Goal: Information Seeking & Learning: Check status

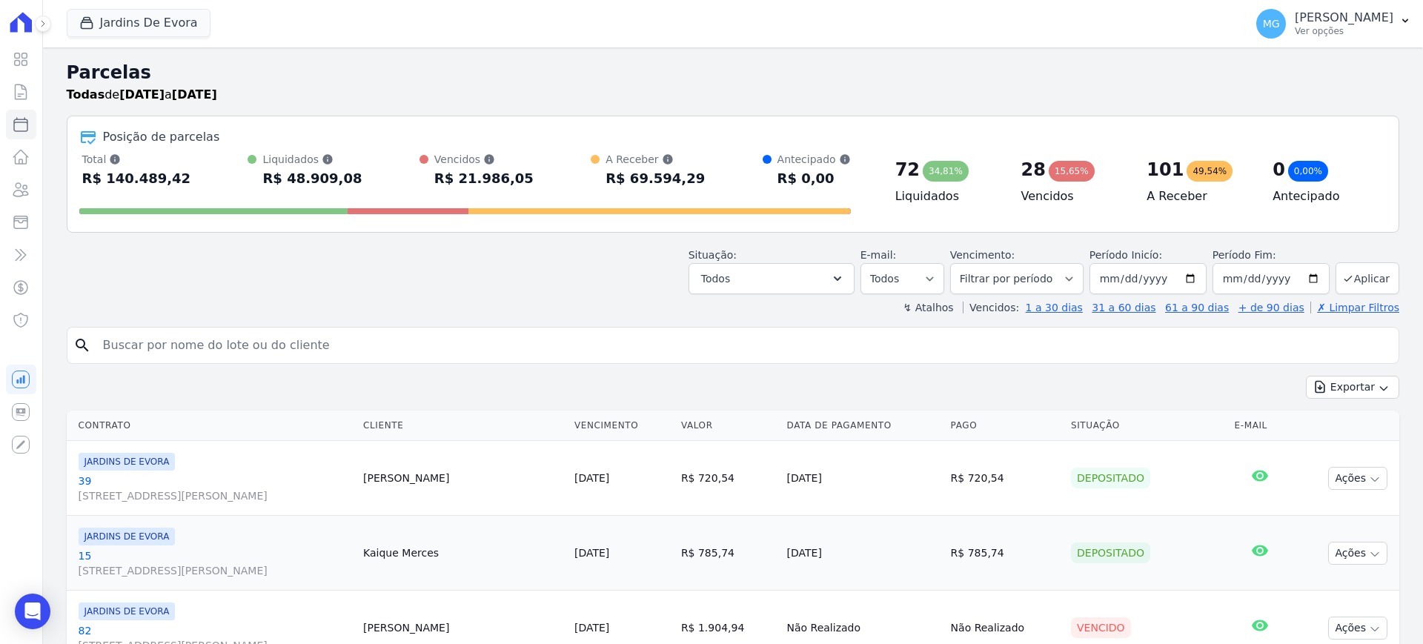
select select
click at [129, 29] on button "Jardins De Evora" at bounding box center [139, 23] width 144 height 28
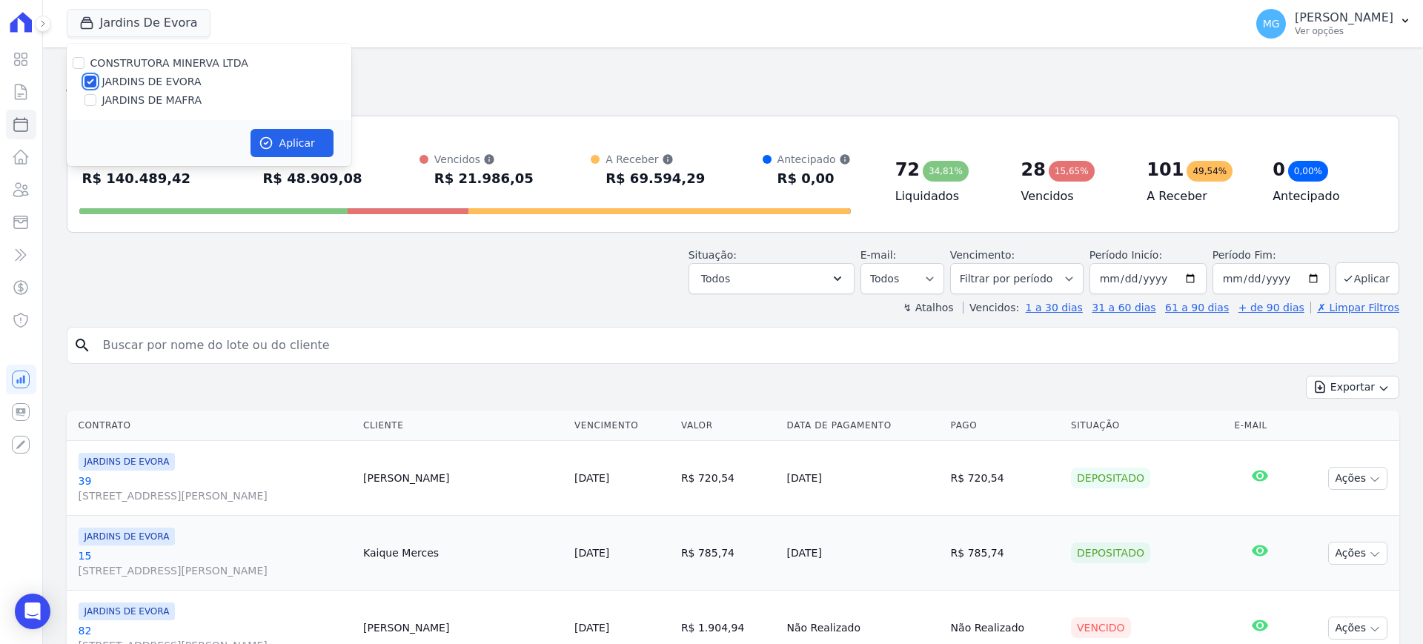
drag, startPoint x: 90, startPoint y: 79, endPoint x: 89, endPoint y: 99, distance: 19.3
click at [90, 79] on input "JARDINS DE EVORA" at bounding box center [90, 82] width 12 height 12
checkbox input "false"
click at [89, 99] on input "JARDINS DE MAFRA" at bounding box center [90, 100] width 12 height 12
checkbox input "true"
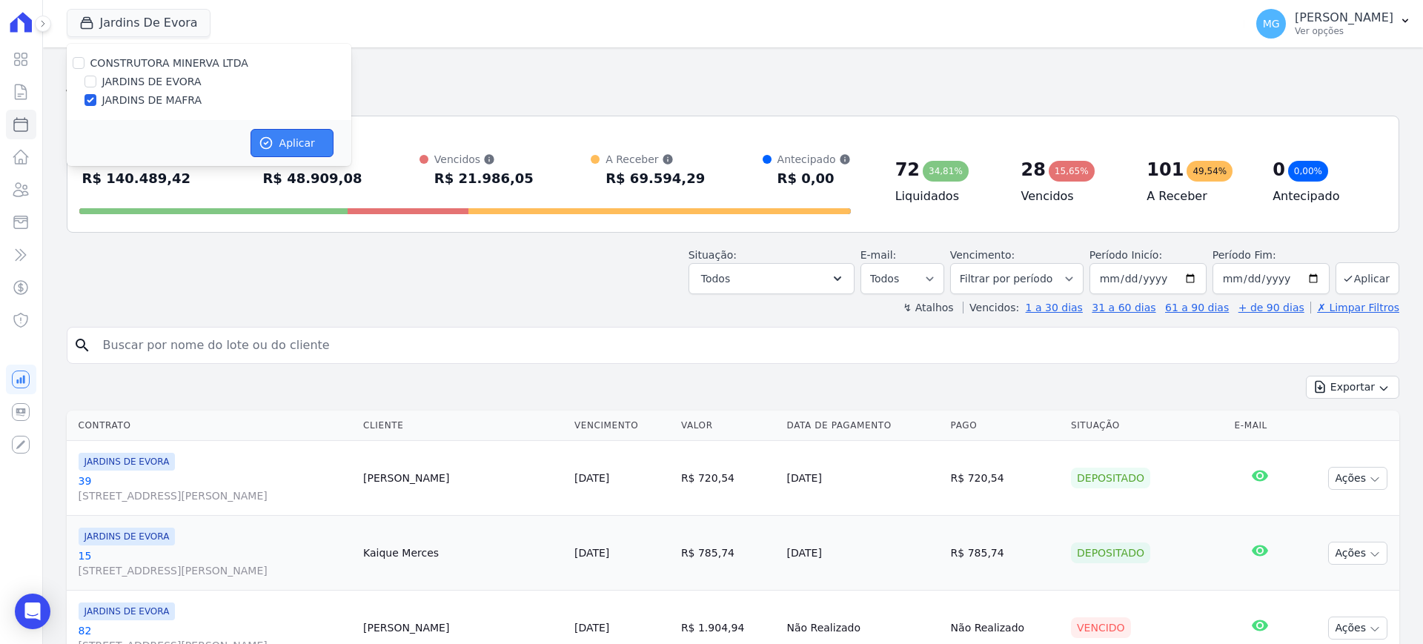
click at [299, 134] on button "Aplicar" at bounding box center [291, 143] width 83 height 28
select select
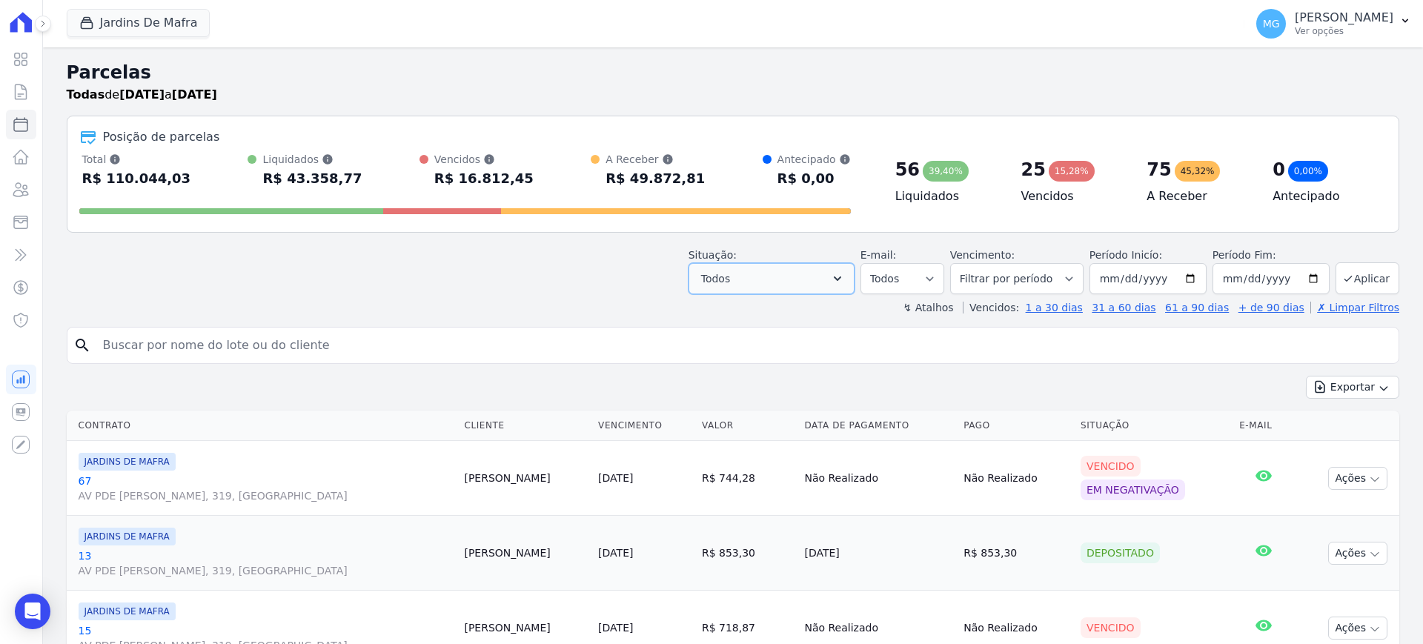
click at [825, 275] on button "Todos" at bounding box center [771, 278] width 166 height 31
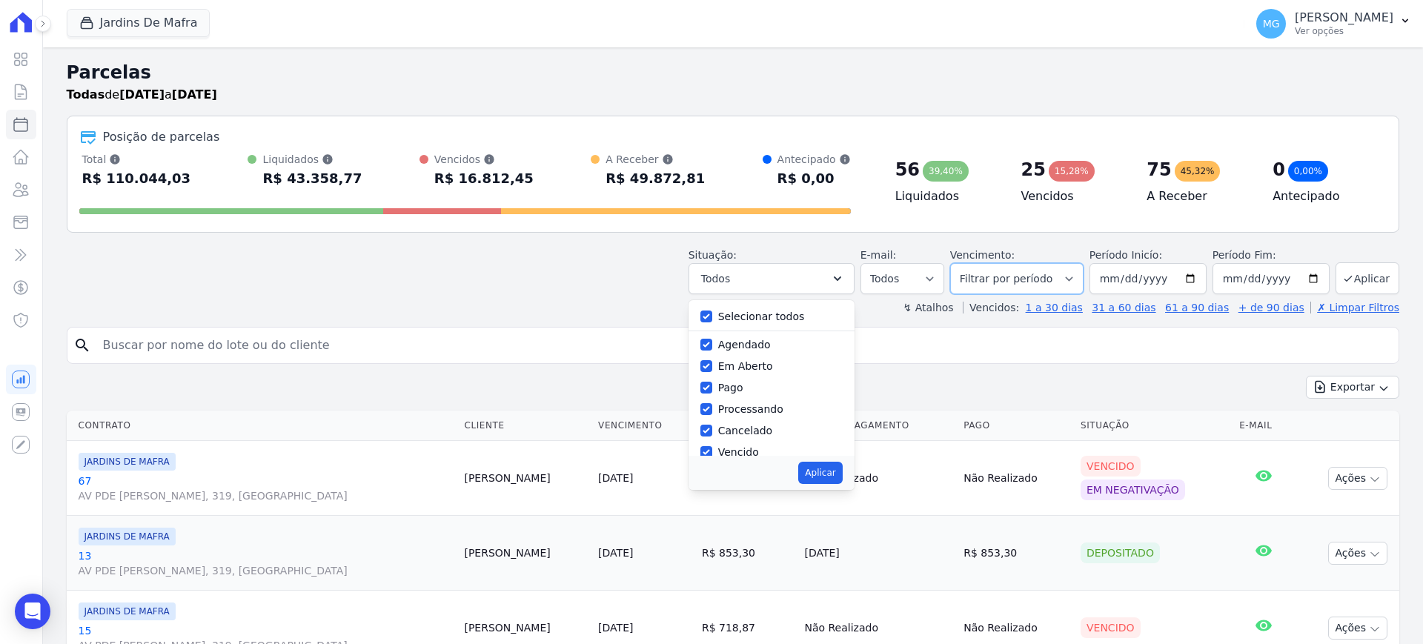
click at [1043, 285] on select "Filtrar por período ──────── Todos os meses Agosto/2025 Setembro/2025 Outubro/2…" at bounding box center [1016, 278] width 133 height 31
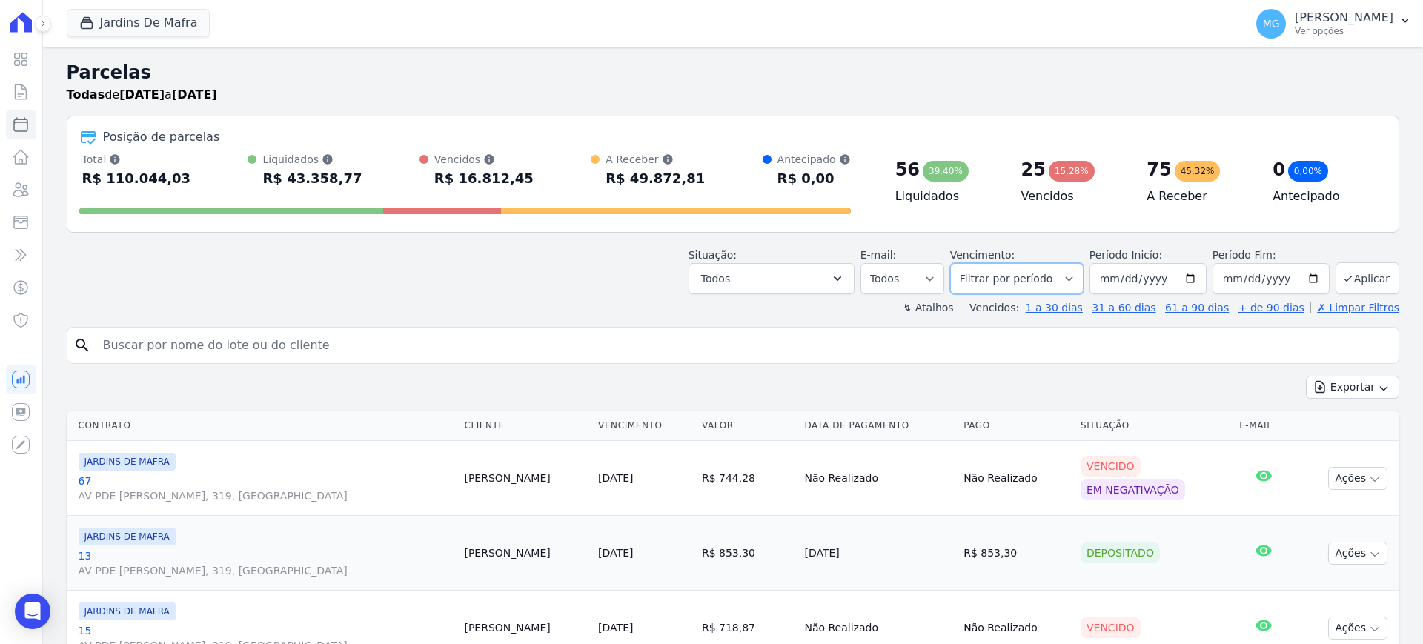
select select "09/2025"
click at [957, 263] on select "Filtrar por período ──────── Todos os meses Agosto/2025 Setembro/2025 Outubro/2…" at bounding box center [1016, 278] width 133 height 31
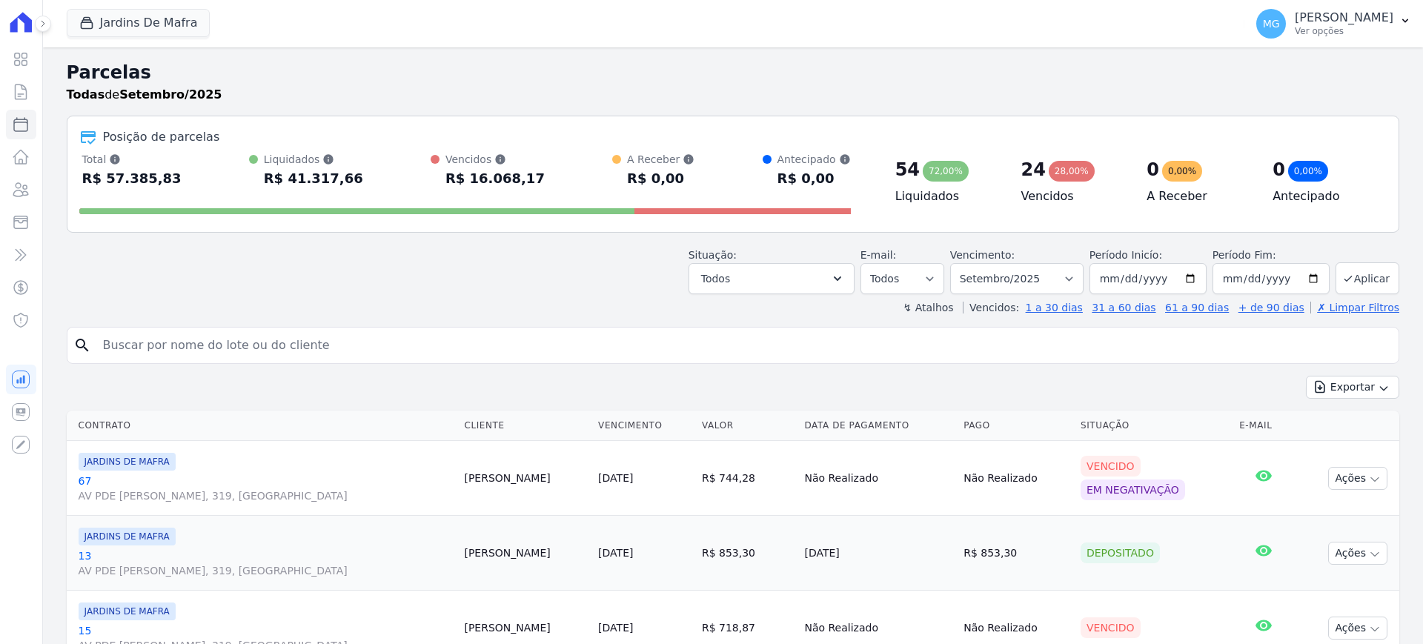
select select
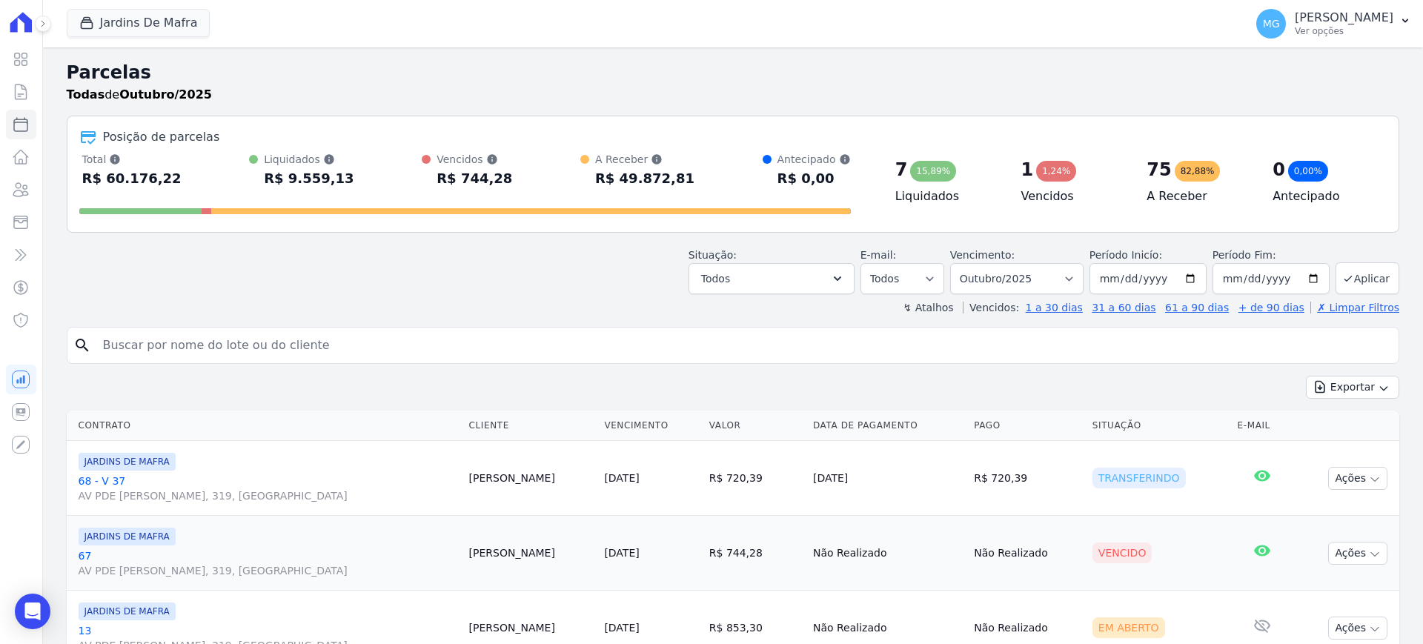
select select
click at [123, 35] on button "Jardins De Mafra" at bounding box center [139, 23] width 144 height 28
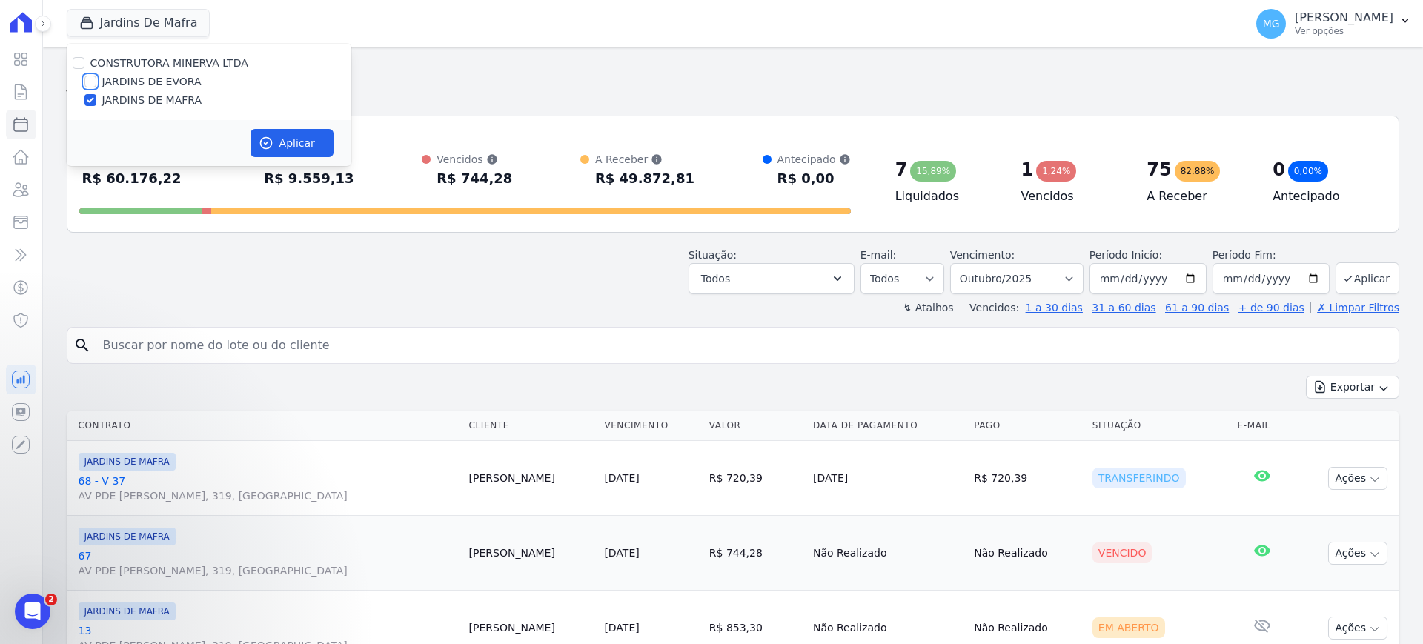
click at [92, 79] on input "JARDINS DE EVORA" at bounding box center [90, 82] width 12 height 12
checkbox input "true"
click at [87, 102] on input "JARDINS DE MAFRA" at bounding box center [90, 100] width 12 height 12
checkbox input "false"
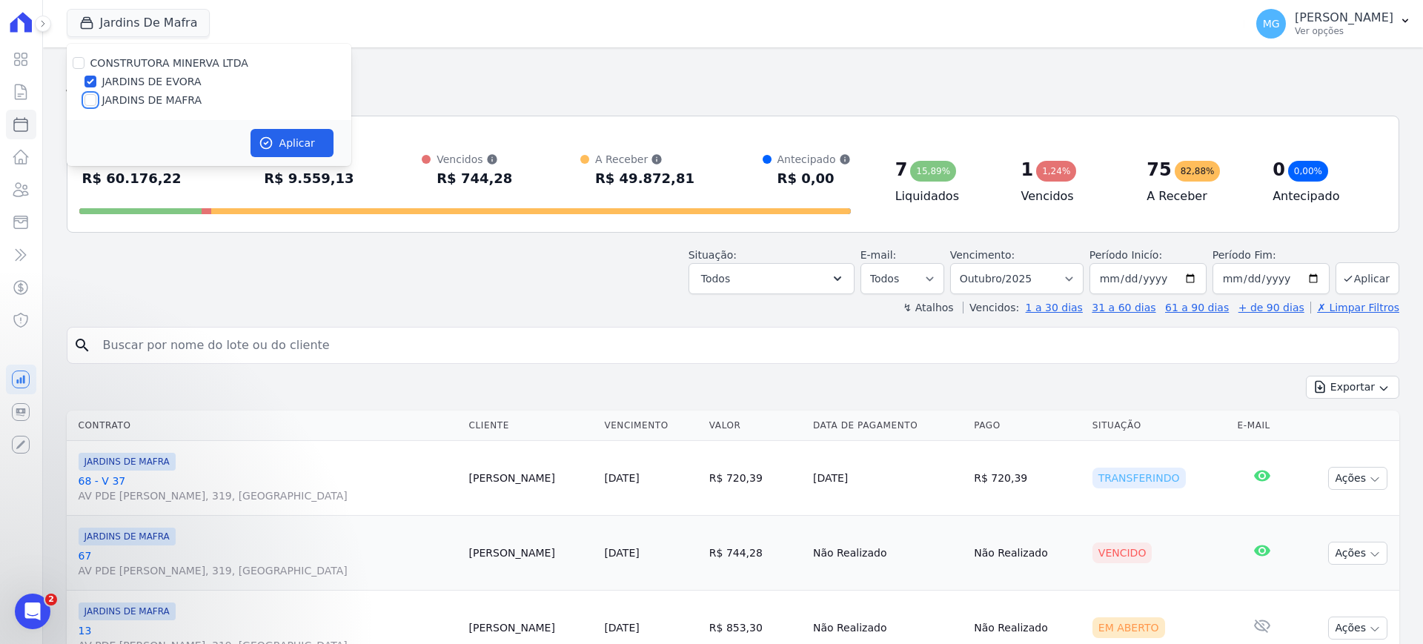
checkbox input "false"
click at [304, 144] on button "Aplicar" at bounding box center [291, 143] width 83 height 28
select select
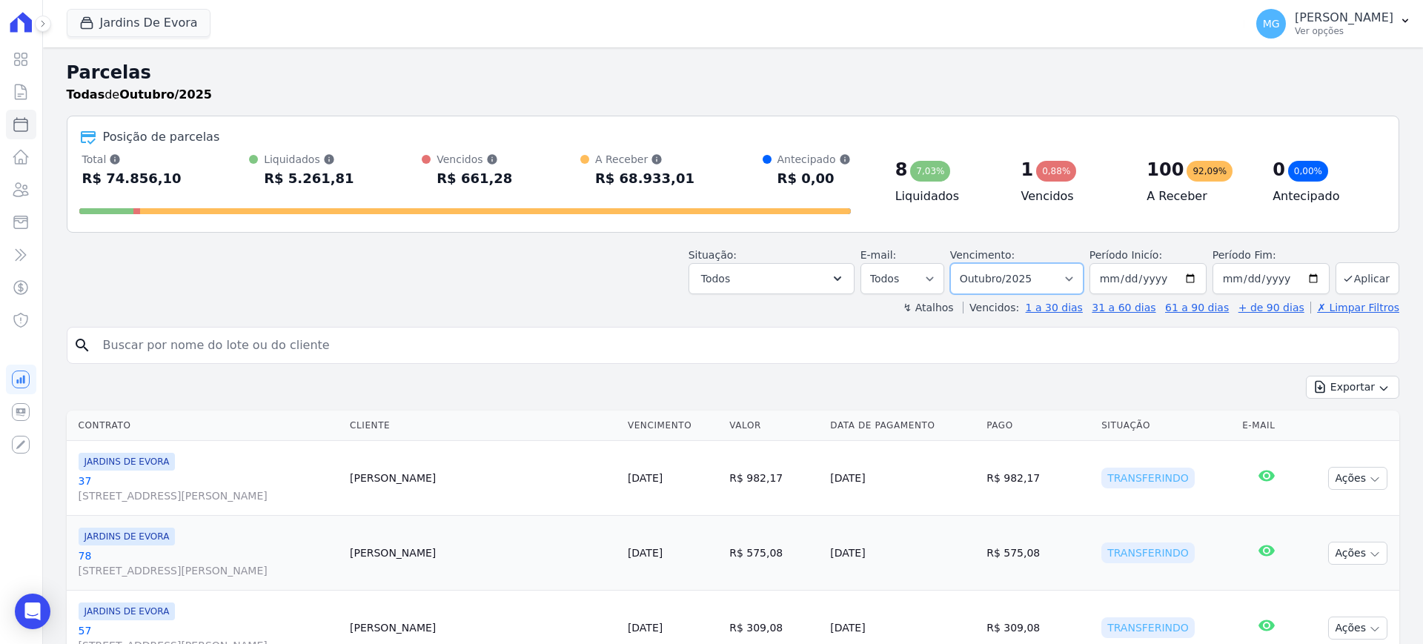
click at [1011, 275] on select "Filtrar por período ──────── Todos os meses Agosto/2025 Setembro/2025 Outubro/2…" at bounding box center [1016, 278] width 133 height 31
select select "09/2025"
click at [957, 263] on select "Filtrar por período ──────── Todos os meses Agosto/2025 Setembro/2025 Outubro/2…" at bounding box center [1016, 278] width 133 height 31
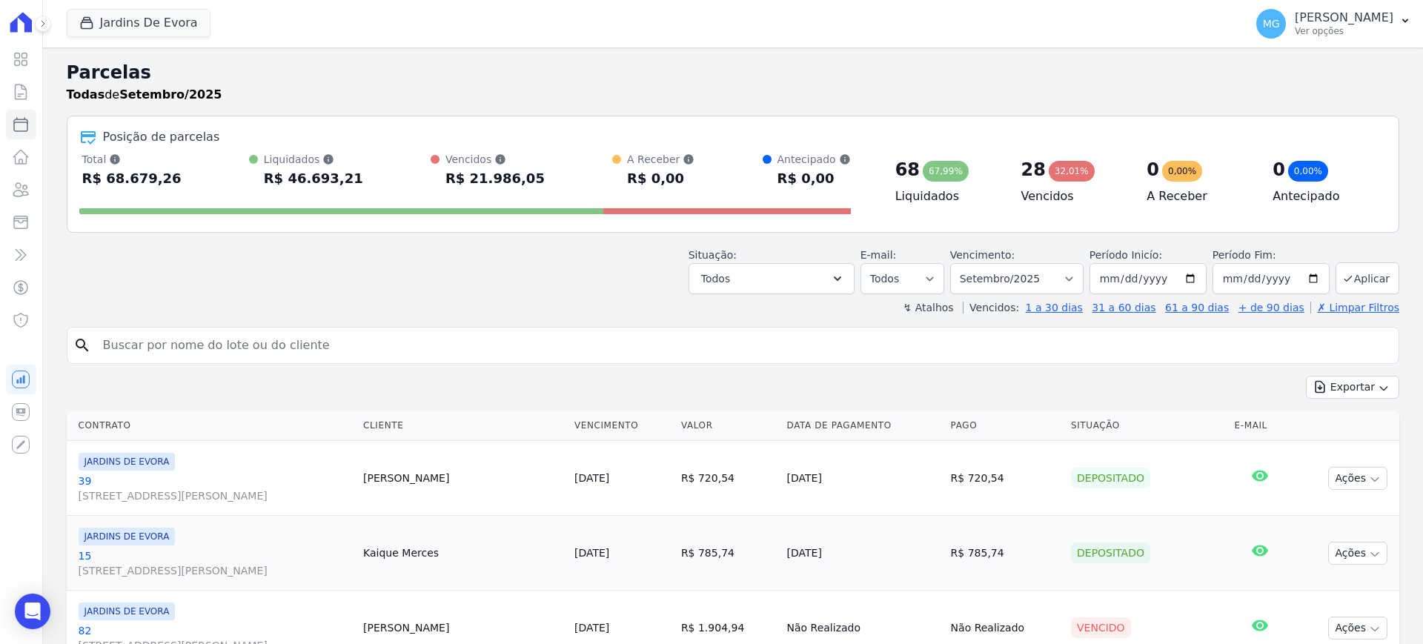
select select
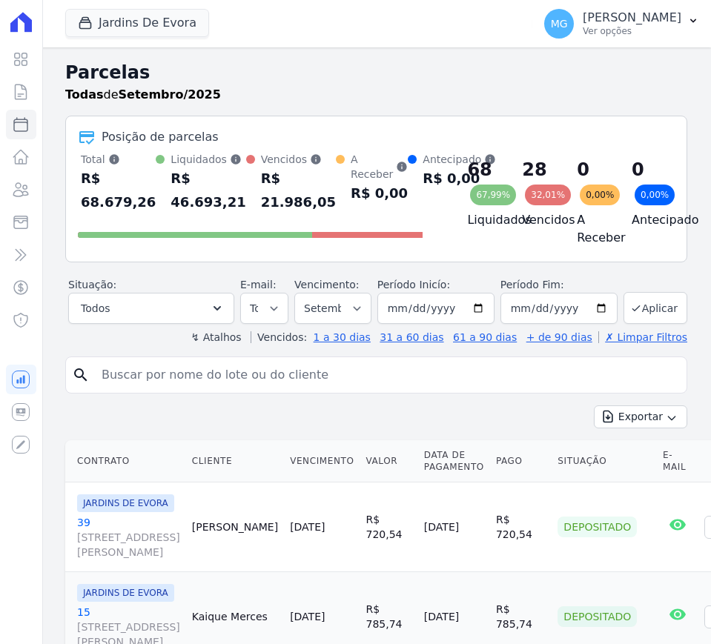
select select
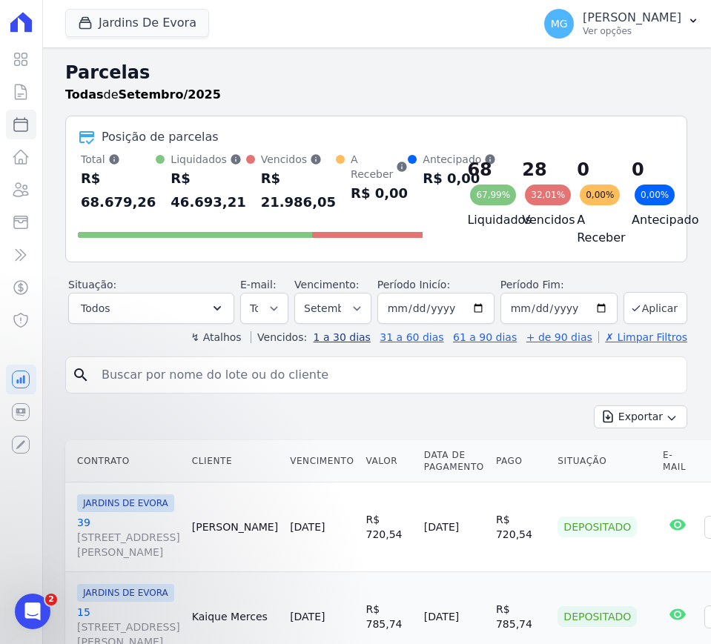
click at [359, 342] on link "1 a 30 dias" at bounding box center [341, 337] width 57 height 12
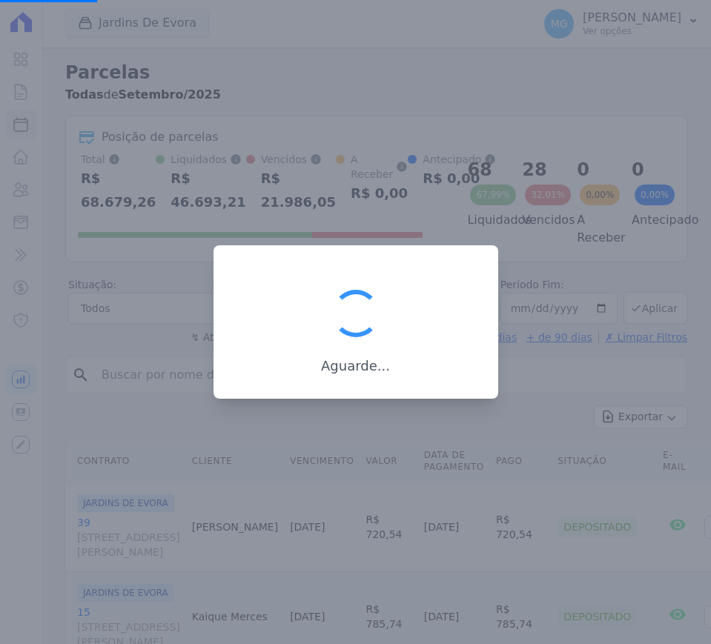
select select
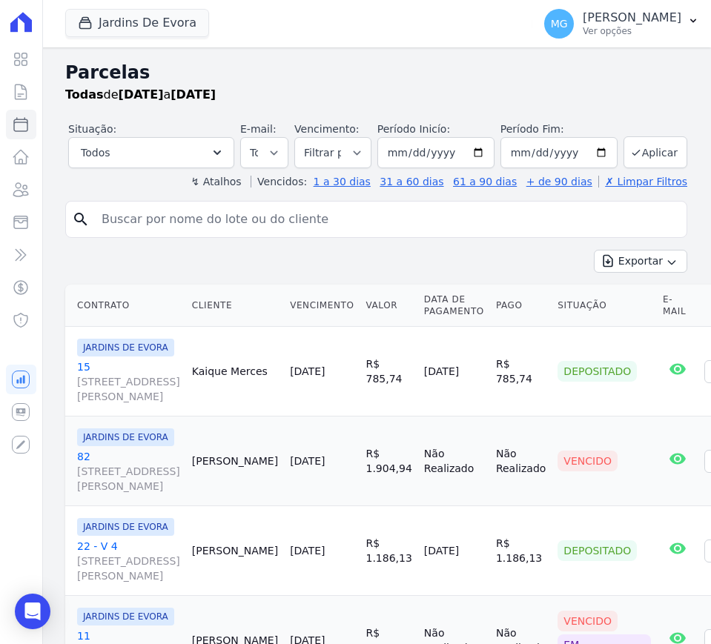
select select
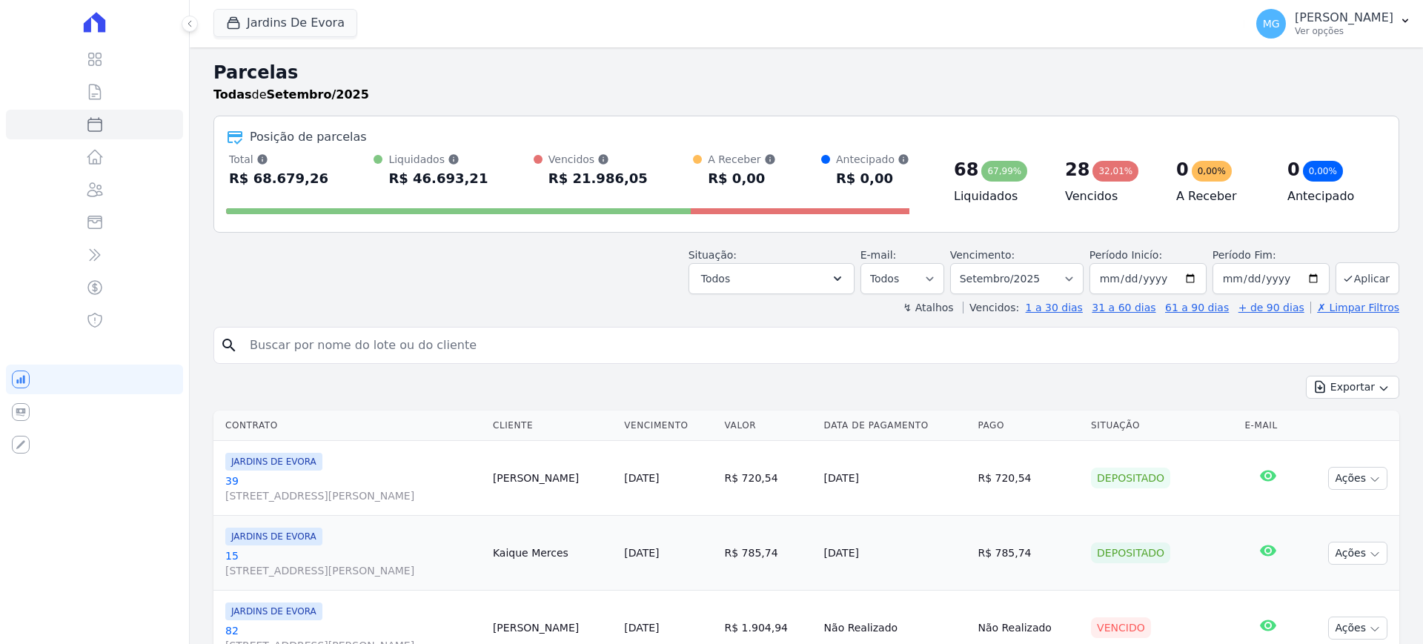
select select
